Goal: Task Accomplishment & Management: Manage account settings

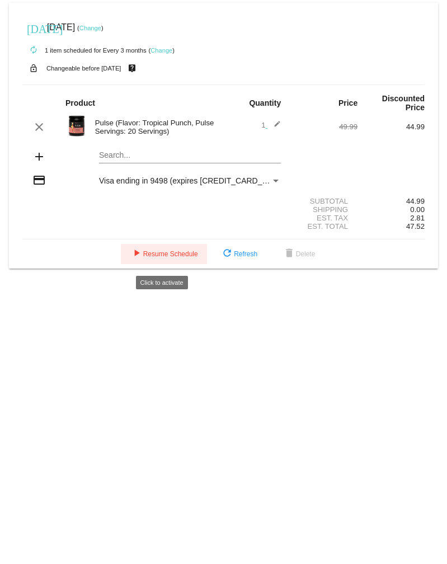
click at [137, 256] on mat-icon "play_arrow" at bounding box center [136, 253] width 13 height 13
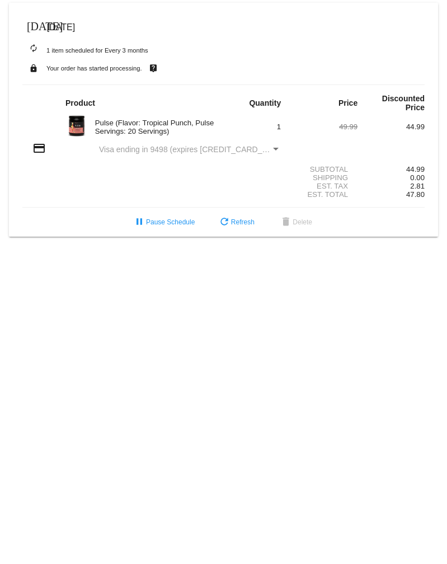
click at [71, 25] on span "[DATE]" at bounding box center [61, 27] width 28 height 10
click at [243, 226] on span "refresh Refresh" at bounding box center [236, 222] width 37 height 8
click at [275, 151] on div "Payment Method" at bounding box center [276, 149] width 6 height 3
click at [98, 130] on div "Pulse (Flavor: Tropical Punch, Pulse Servings: 20 Servings)" at bounding box center [157, 127] width 134 height 17
click at [80, 120] on img at bounding box center [76, 126] width 22 height 22
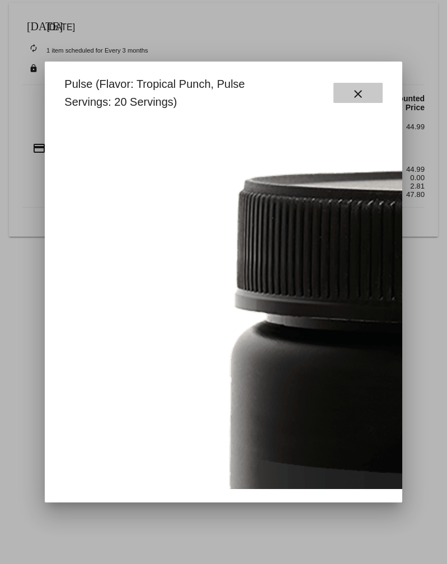
click at [365, 94] on button "close" at bounding box center [358, 93] width 49 height 20
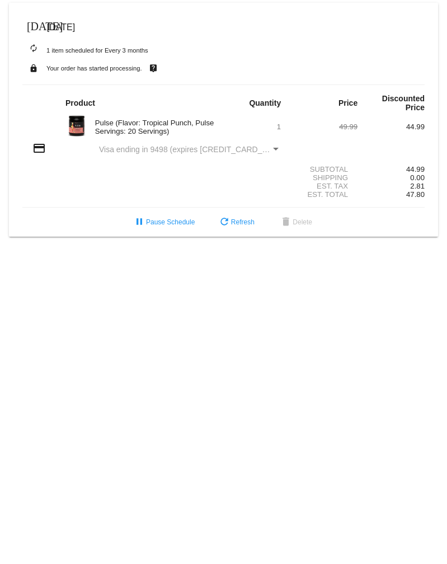
click at [269, 150] on div "Visa ending in 9498 (expires [CREDIT_CARD_DATA])" at bounding box center [185, 149] width 172 height 9
click at [279, 124] on span "1" at bounding box center [279, 127] width 4 height 8
click at [35, 148] on mat-icon "credit_card" at bounding box center [38, 148] width 13 height 13
click at [80, 128] on img at bounding box center [76, 126] width 22 height 22
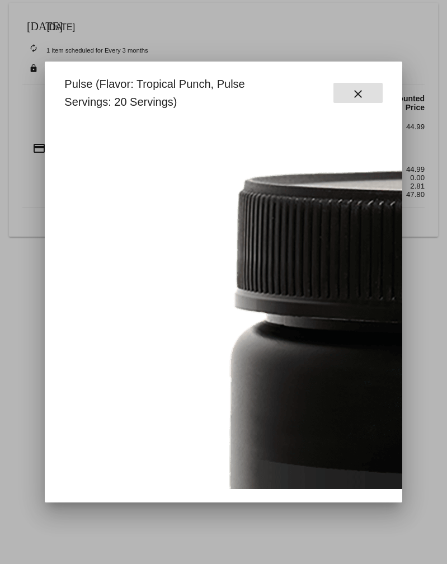
click at [359, 93] on mat-icon "close" at bounding box center [357, 93] width 13 height 13
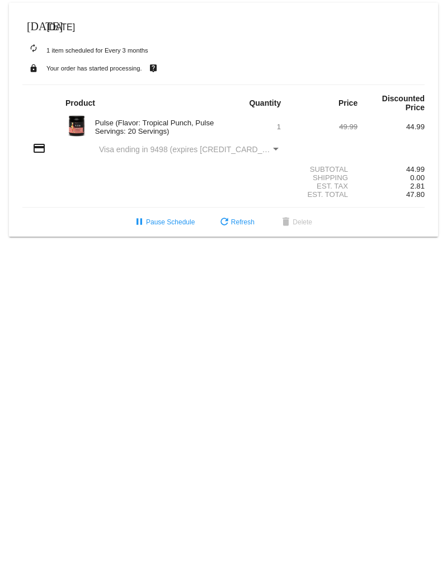
click at [85, 126] on img at bounding box center [76, 126] width 22 height 22
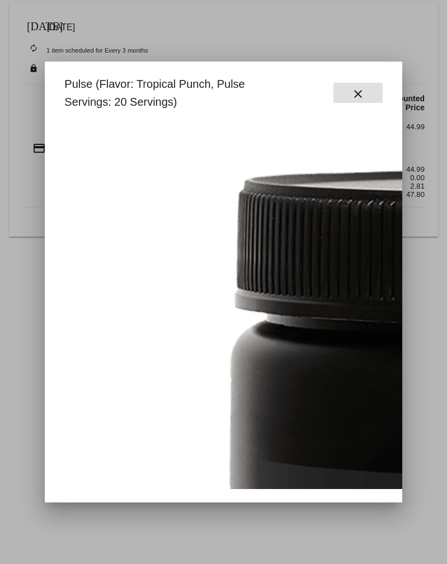
click at [358, 105] on div "Pulse (Flavor: Tropical Punch, Pulse Servings: 20 Servings) close" at bounding box center [223, 93] width 331 height 36
click at [360, 105] on div "Pulse (Flavor: Tropical Punch, Pulse Servings: 20 Servings) close" at bounding box center [223, 93] width 331 height 36
click at [362, 93] on mat-icon "close" at bounding box center [357, 93] width 13 height 13
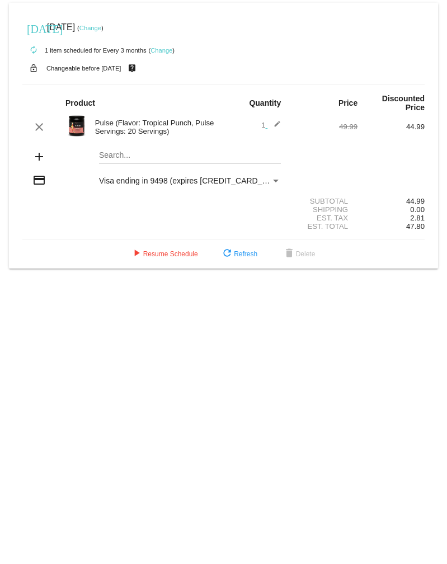
click at [276, 126] on mat-icon "edit" at bounding box center [274, 126] width 13 height 13
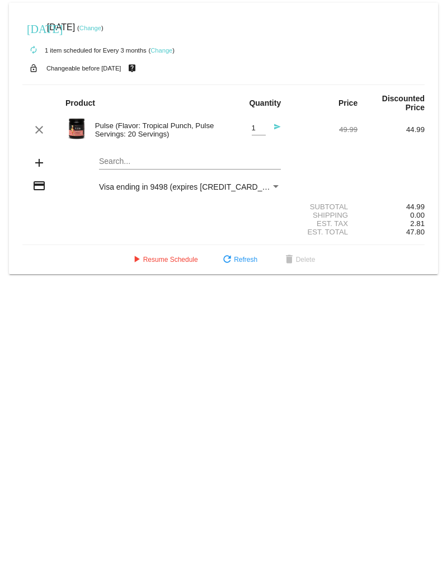
click at [181, 129] on div "Pulse (Flavor: Tropical Punch, Pulse Servings: 20 Servings)" at bounding box center [157, 129] width 134 height 17
click at [37, 165] on mat-icon "add" at bounding box center [38, 162] width 13 height 13
click at [124, 162] on mat-card "[DATE] [DATE] ( Change ) autorenew 1 item scheduled for Every 3 months ( Change…" at bounding box center [223, 138] width 429 height 271
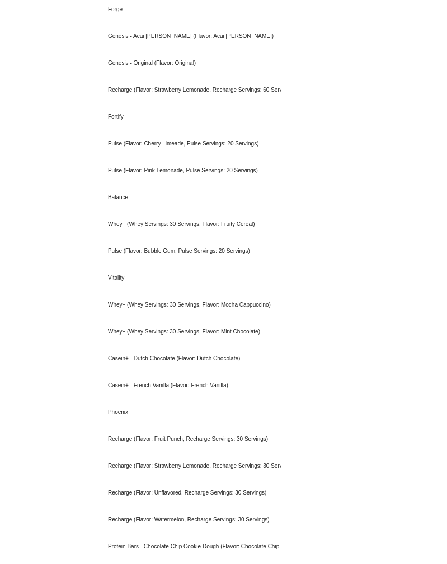
scroll to position [424, 0]
